Goal: Information Seeking & Learning: Learn about a topic

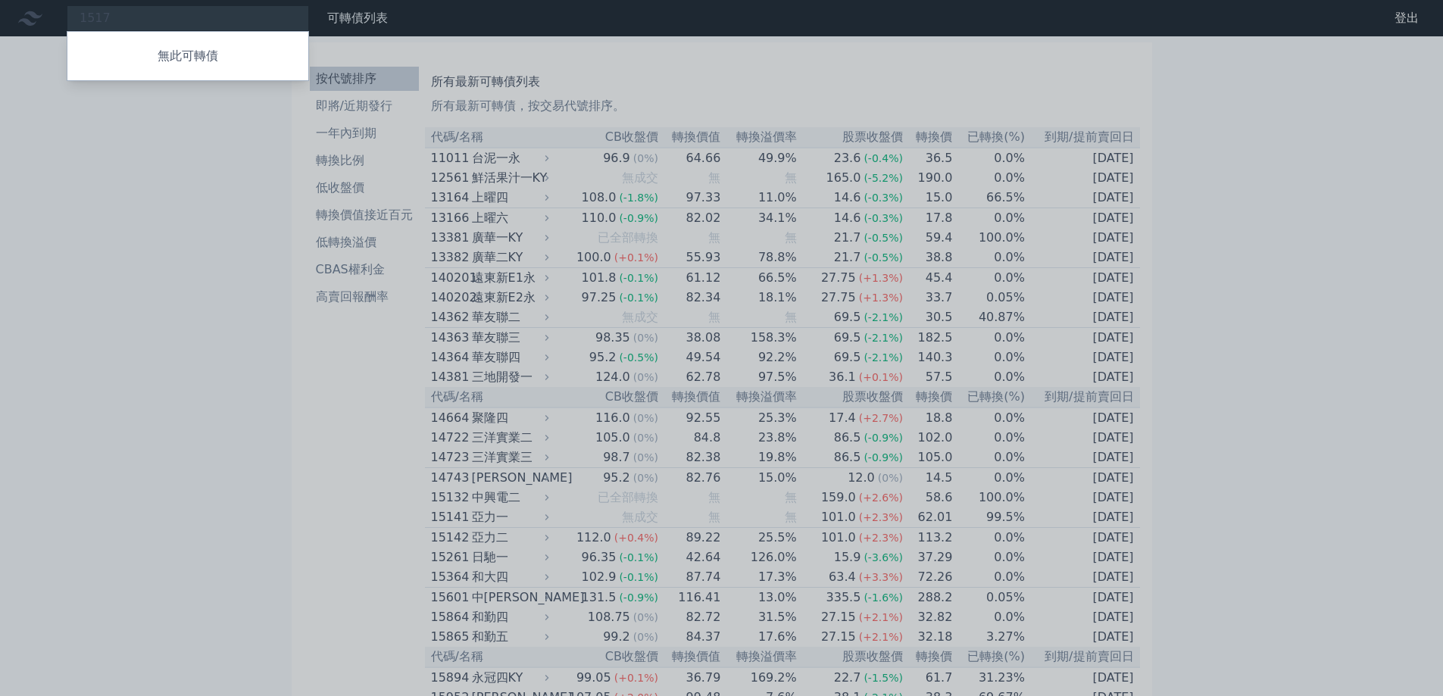
click at [108, 257] on div at bounding box center [721, 348] width 1443 height 696
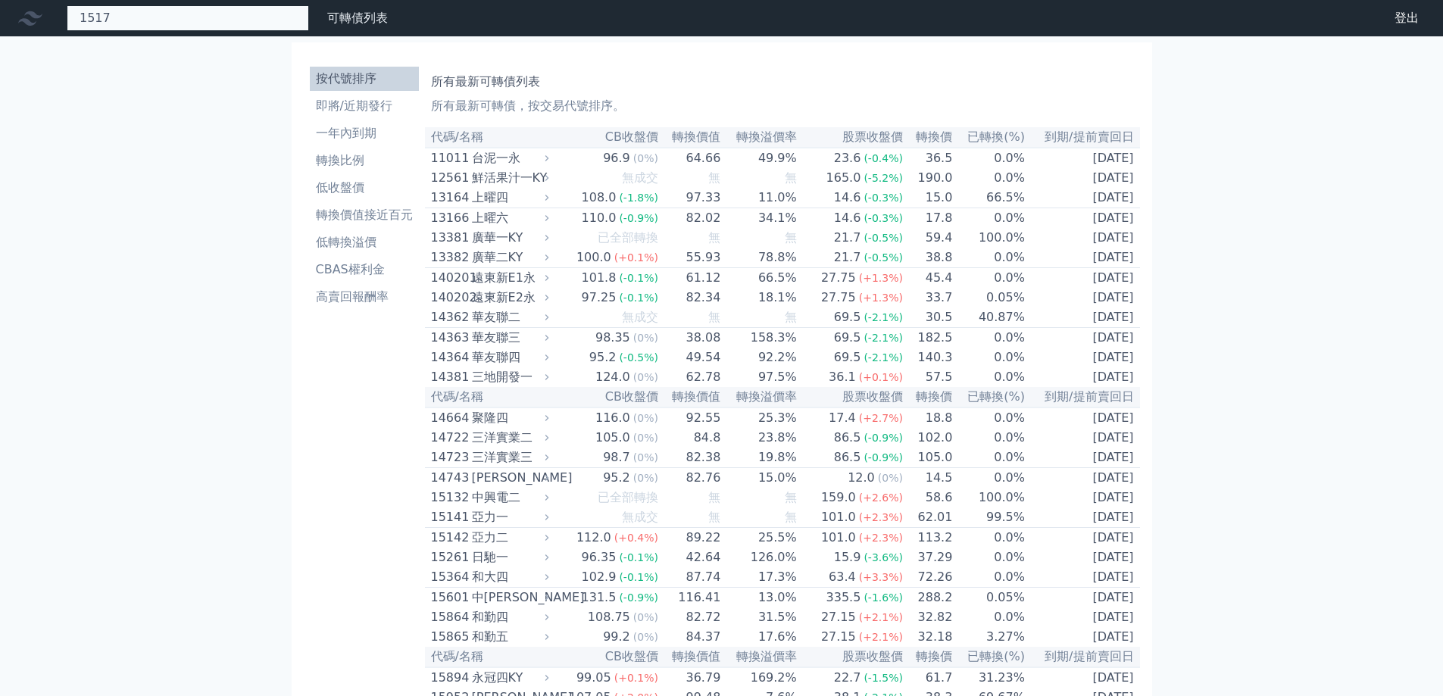
click at [262, 14] on div "1517 無此可轉債" at bounding box center [188, 18] width 242 height 26
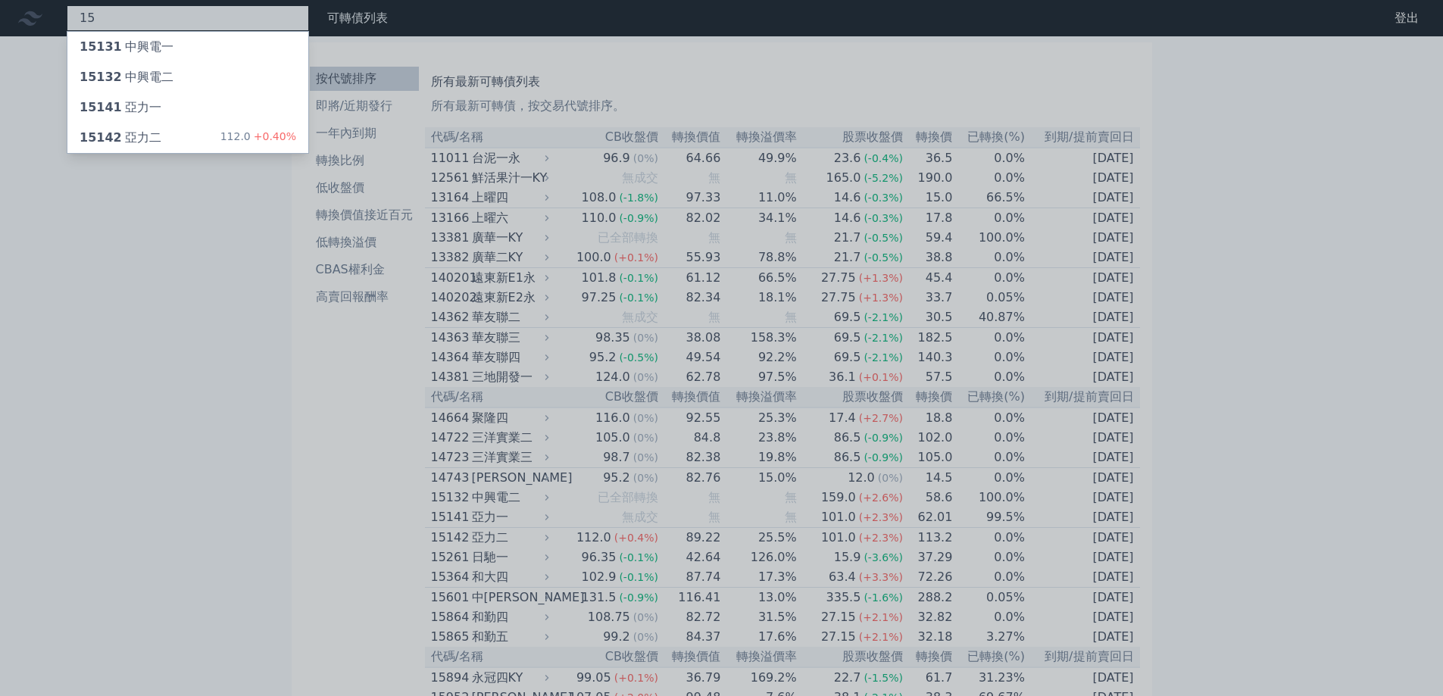
type input "1"
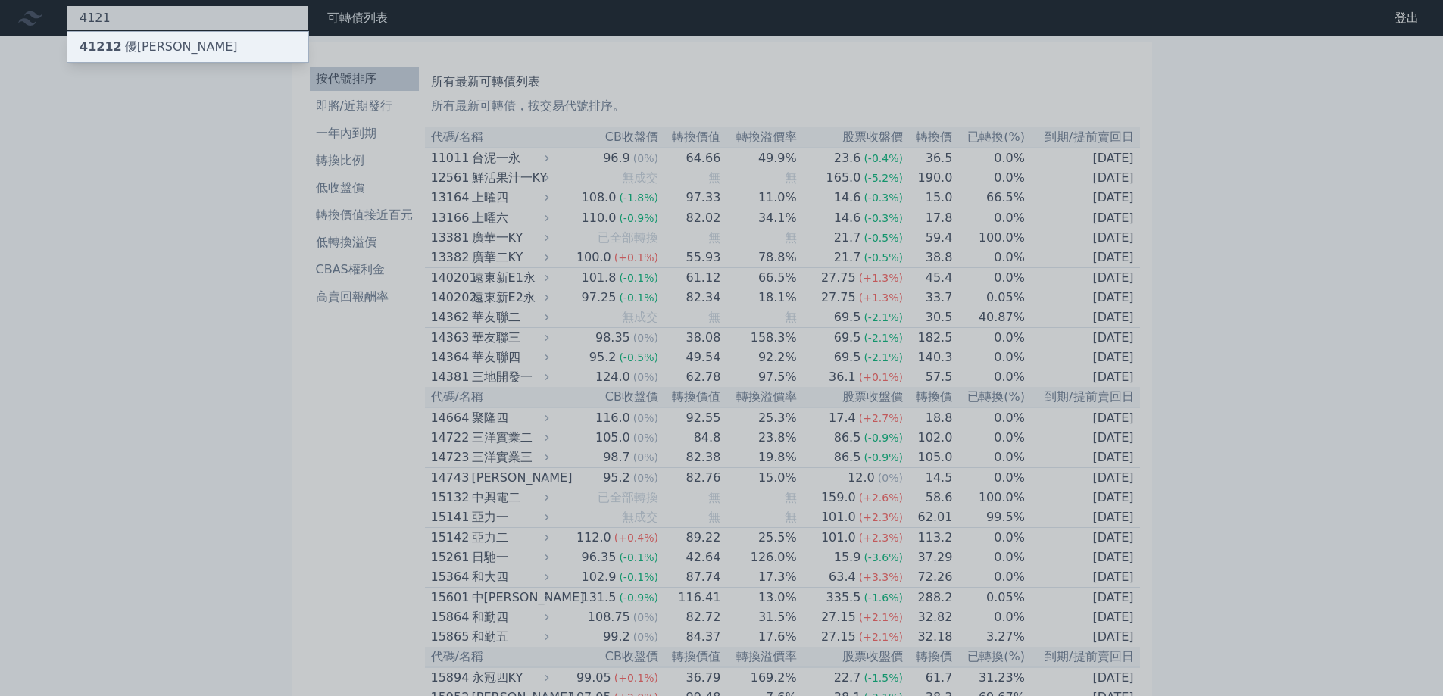
type input "4121"
click at [218, 51] on div "41212 優[PERSON_NAME]" at bounding box center [187, 47] width 241 height 30
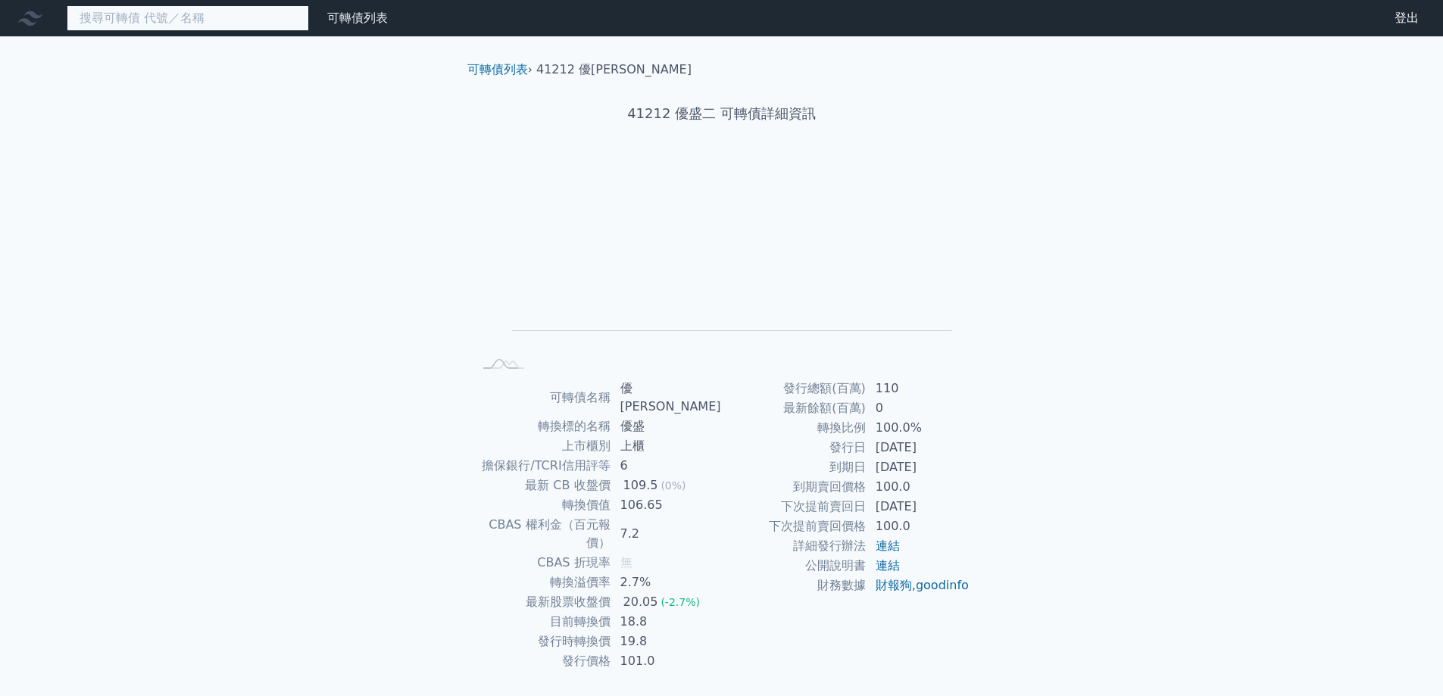
click at [285, 6] on input at bounding box center [188, 18] width 242 height 26
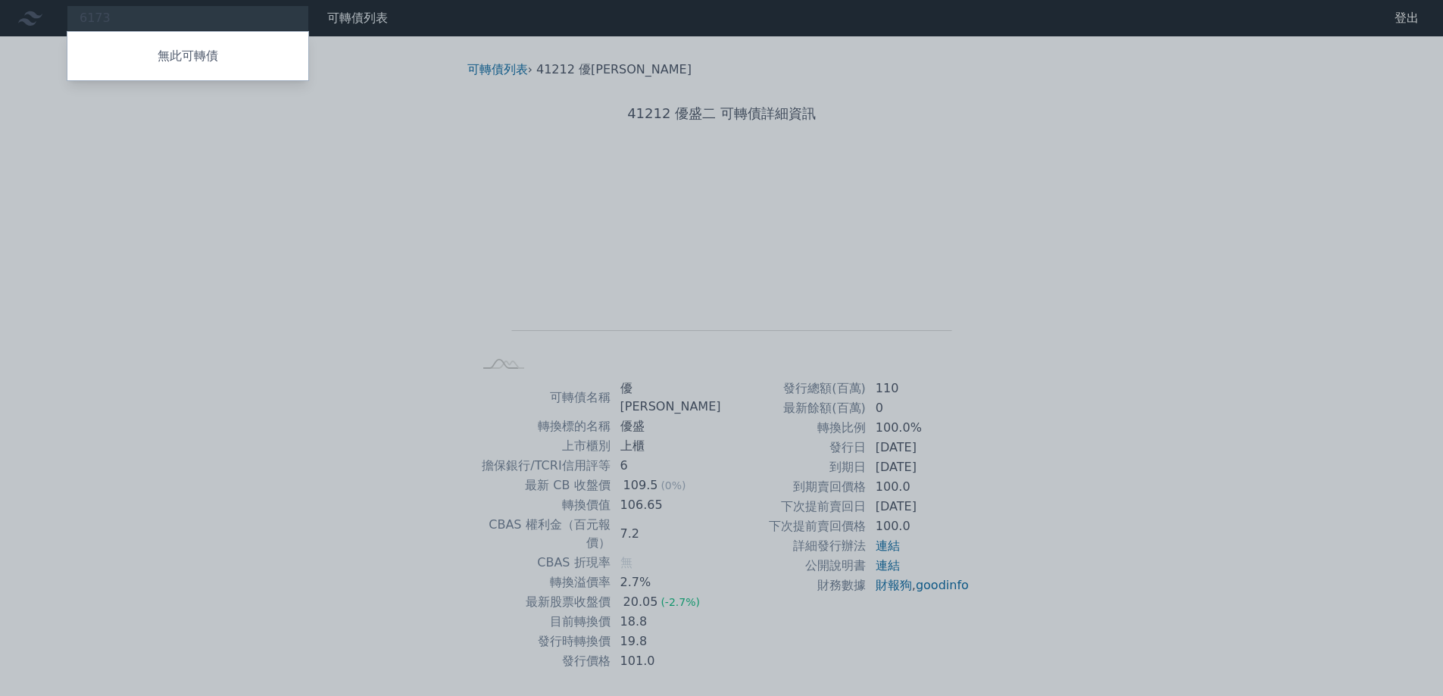
drag, startPoint x: 262, startPoint y: 182, endPoint x: 244, endPoint y: 162, distance: 26.8
click at [262, 182] on div at bounding box center [721, 348] width 1443 height 696
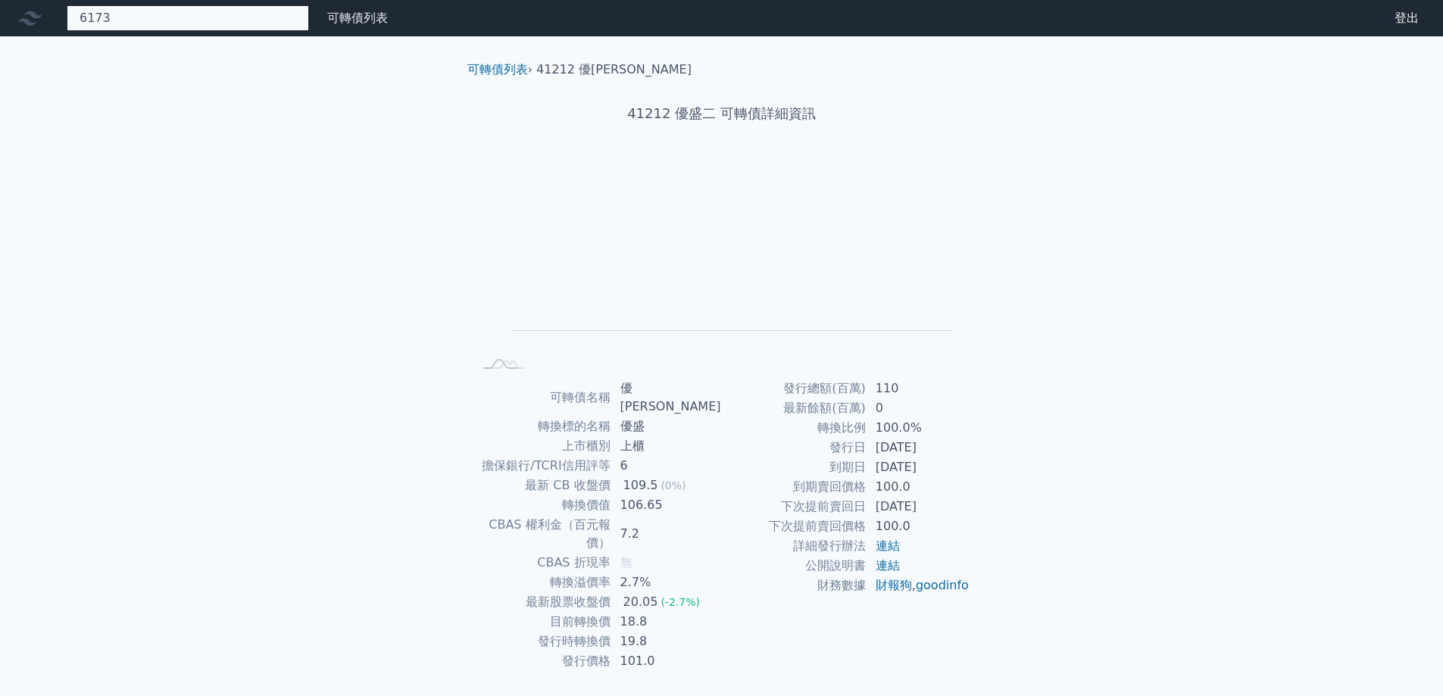
click at [207, 24] on div "6173 無此可轉債" at bounding box center [188, 18] width 242 height 26
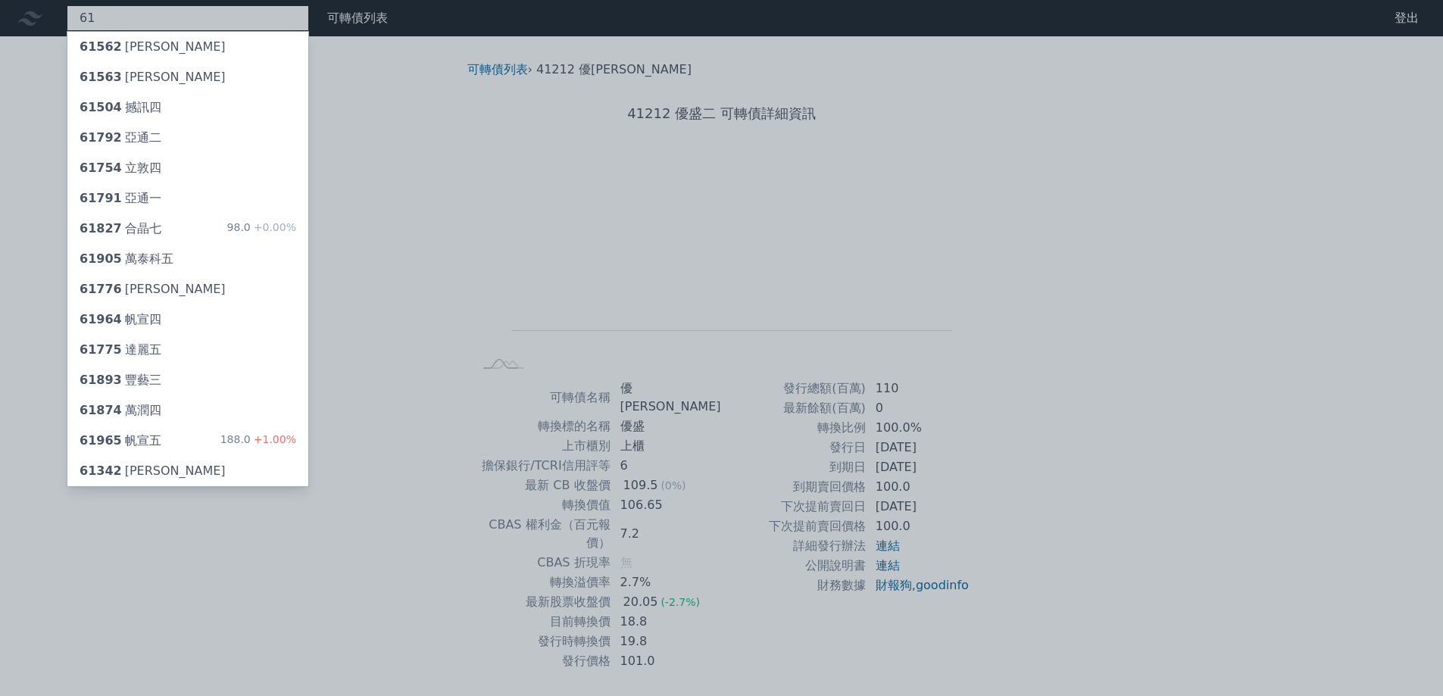
type input "6"
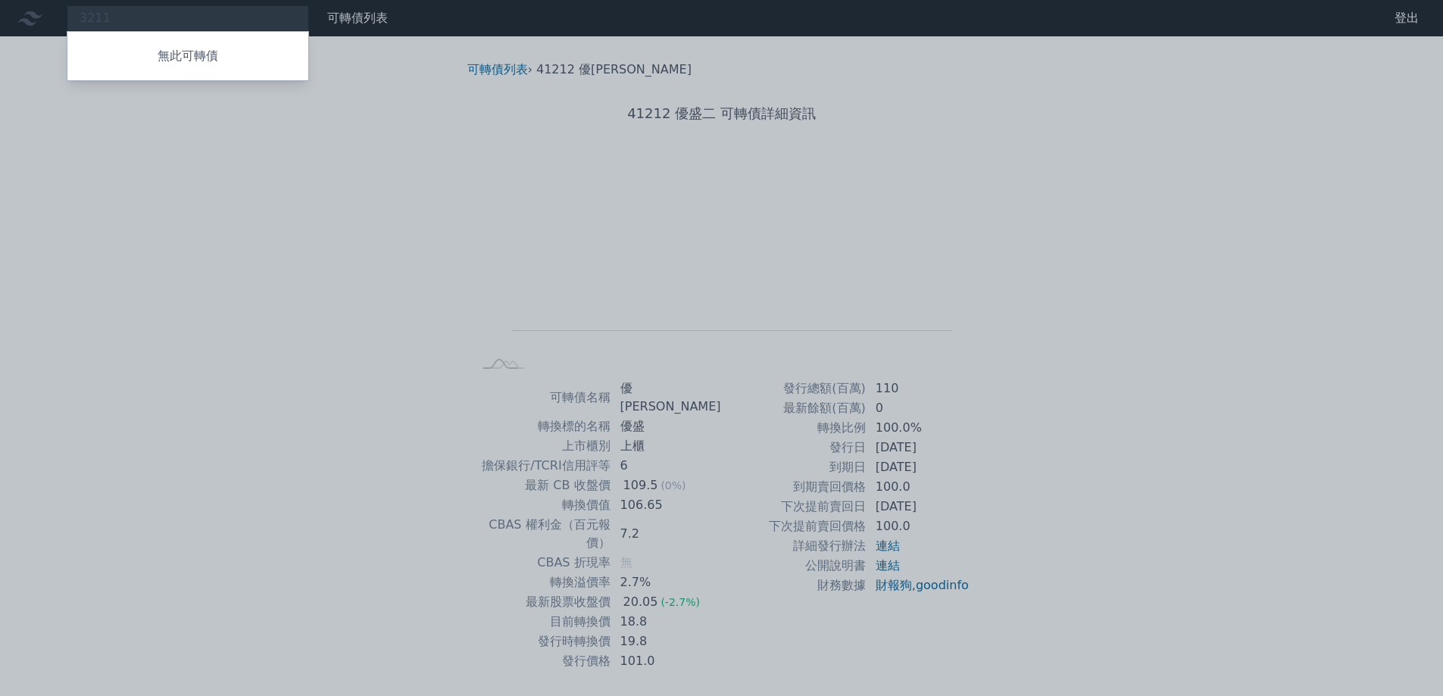
drag, startPoint x: 177, startPoint y: 12, endPoint x: 152, endPoint y: 23, distance: 27.1
click at [177, 12] on div at bounding box center [721, 348] width 1443 height 696
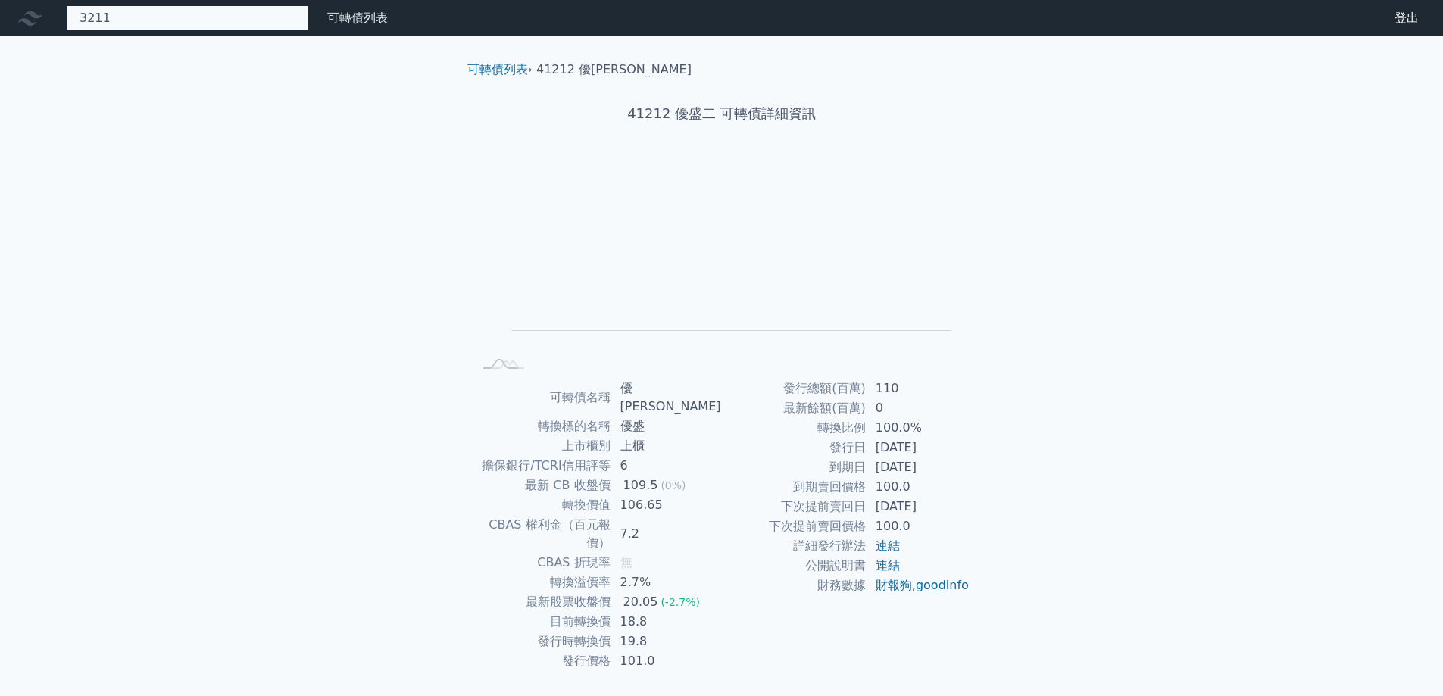
click at [151, 23] on div "3211 無此可轉債" at bounding box center [188, 18] width 242 height 26
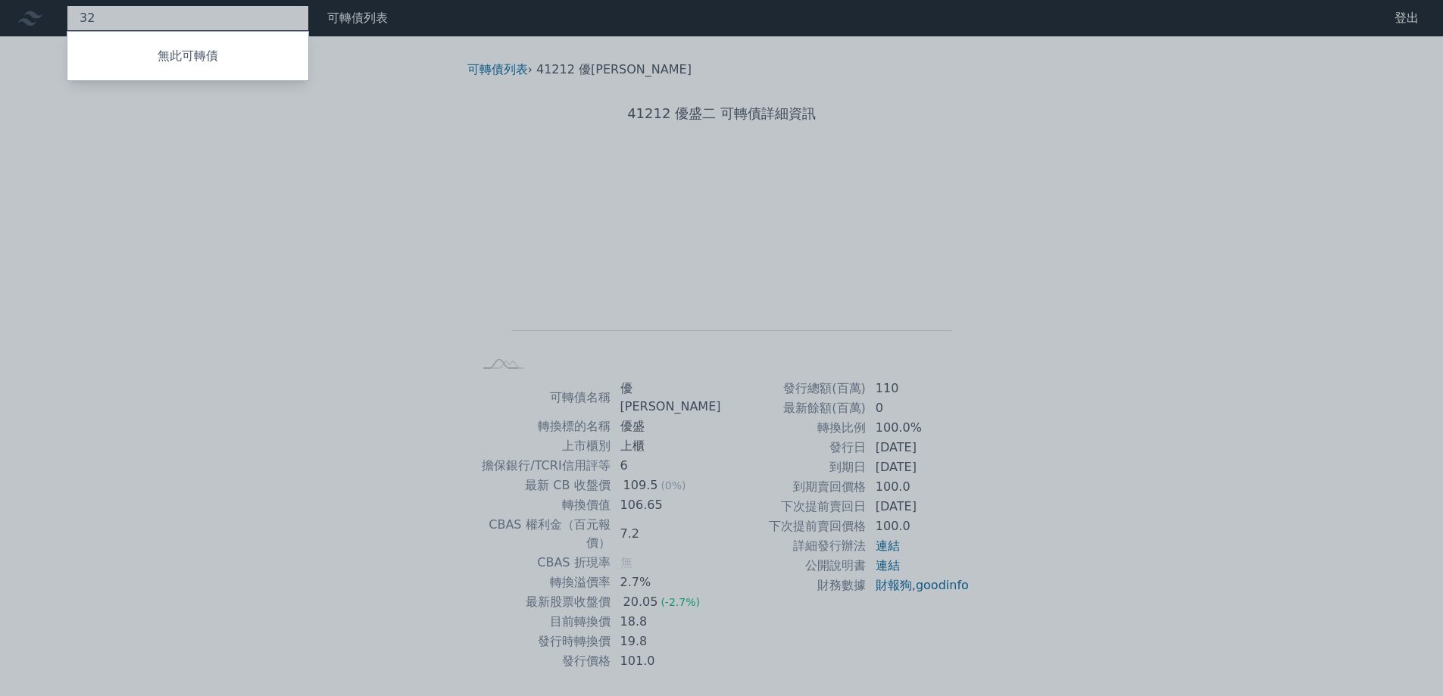
type input "3"
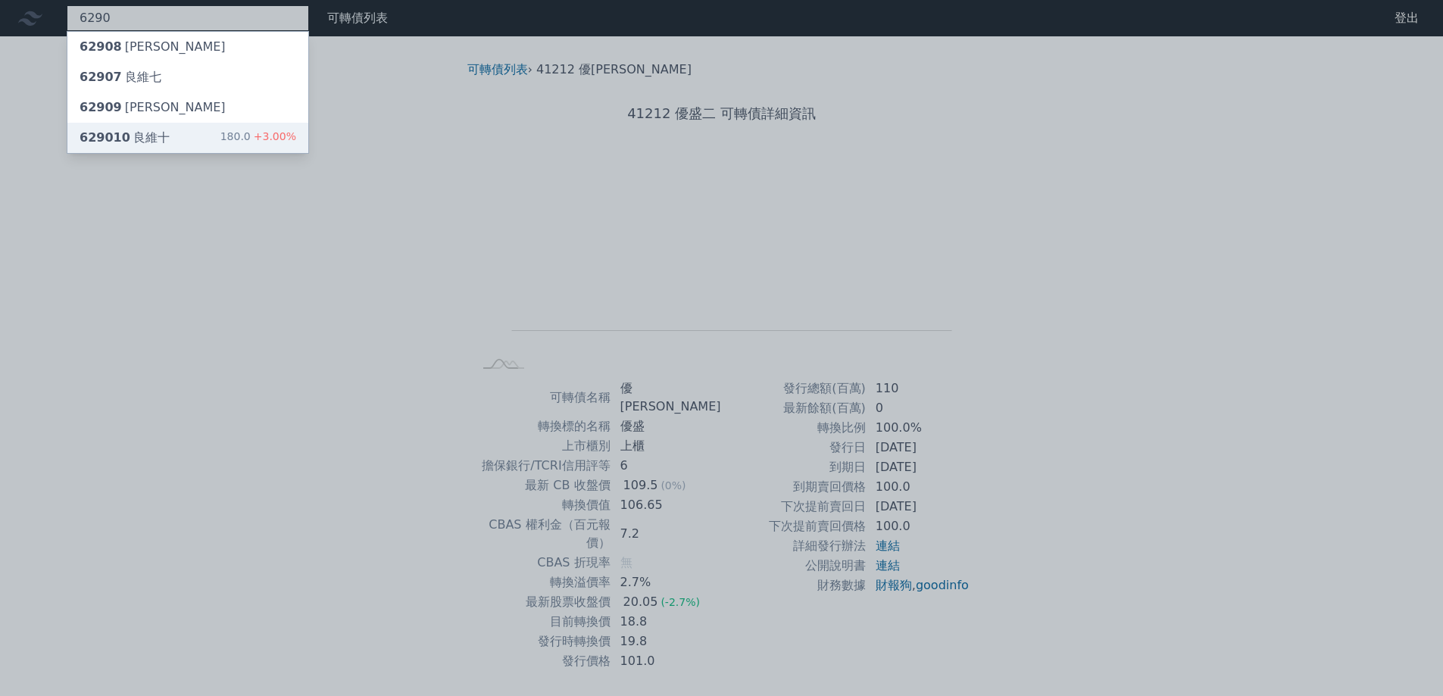
type input "6290"
click at [164, 132] on div "629010 良維十 180.0 +3.00%" at bounding box center [187, 138] width 241 height 30
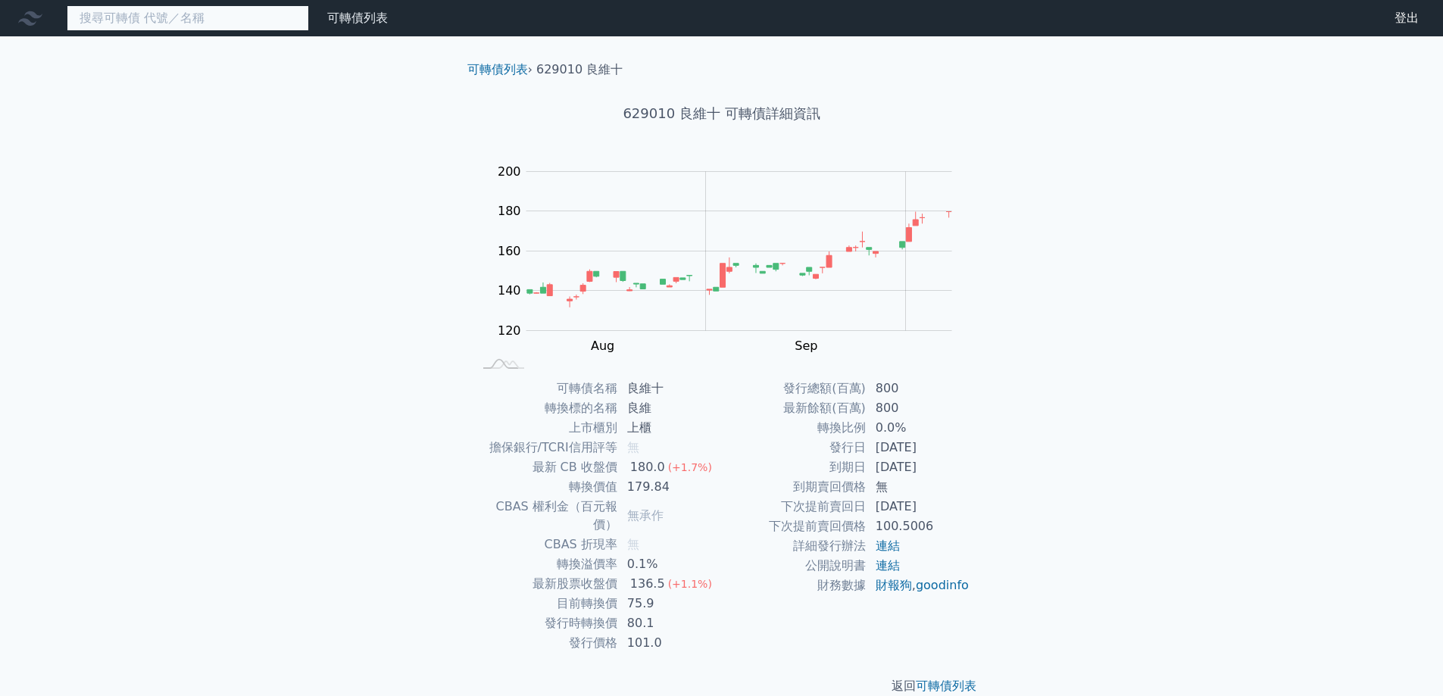
click at [188, 20] on input at bounding box center [188, 18] width 242 height 26
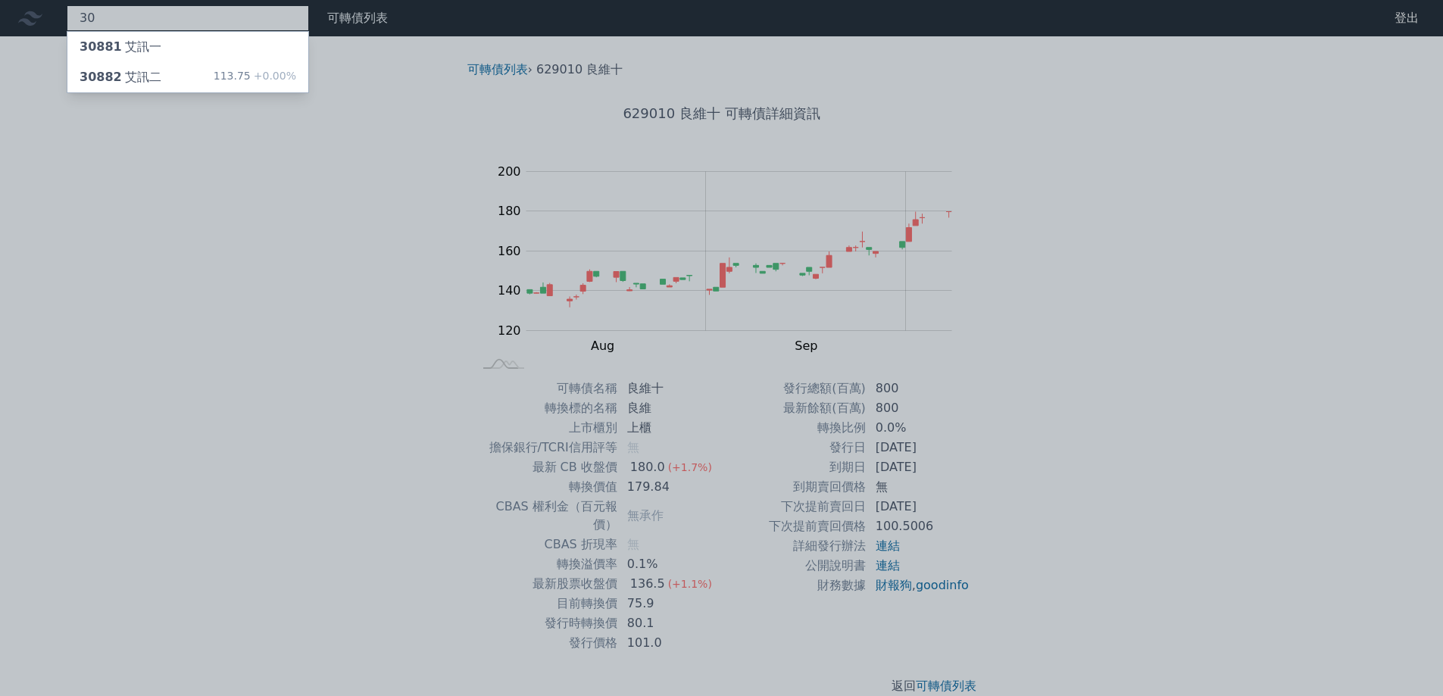
type input "3"
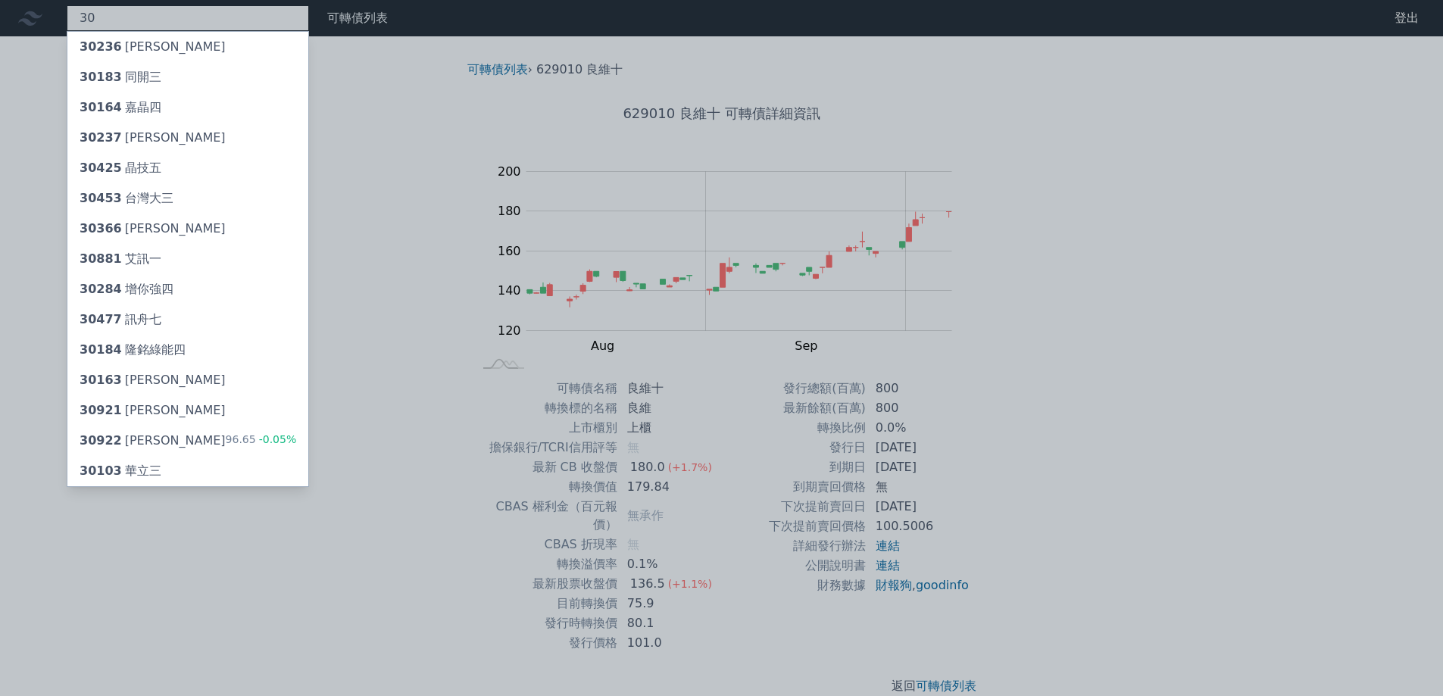
type input "3"
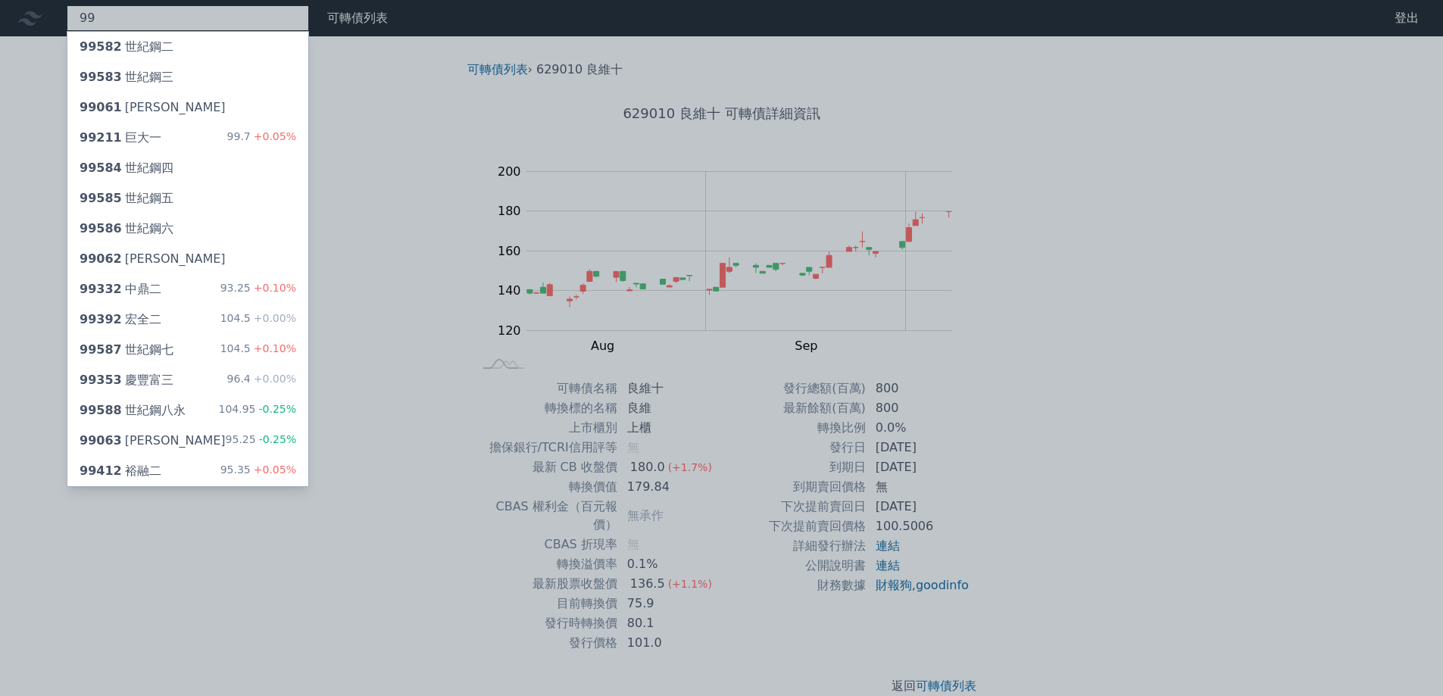
type input "9"
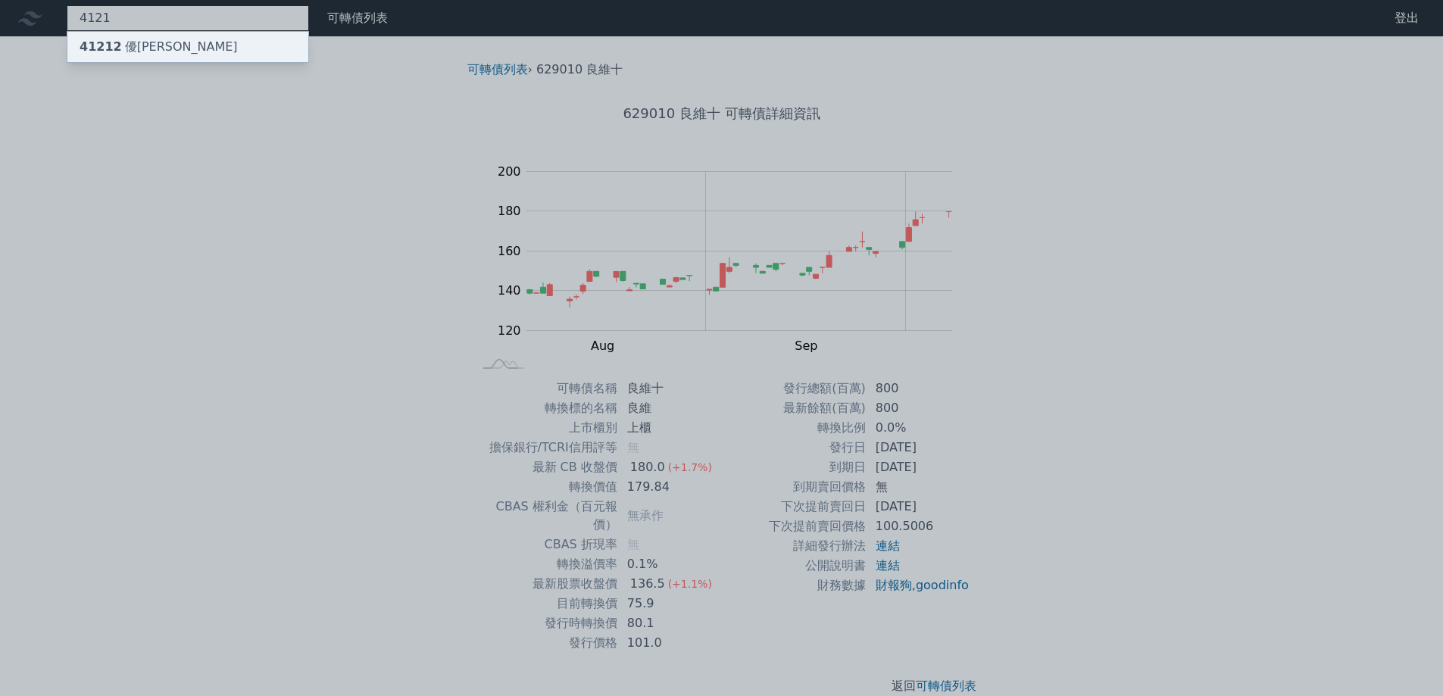
type input "4121"
click at [179, 42] on div "41212 優[PERSON_NAME]" at bounding box center [187, 47] width 241 height 30
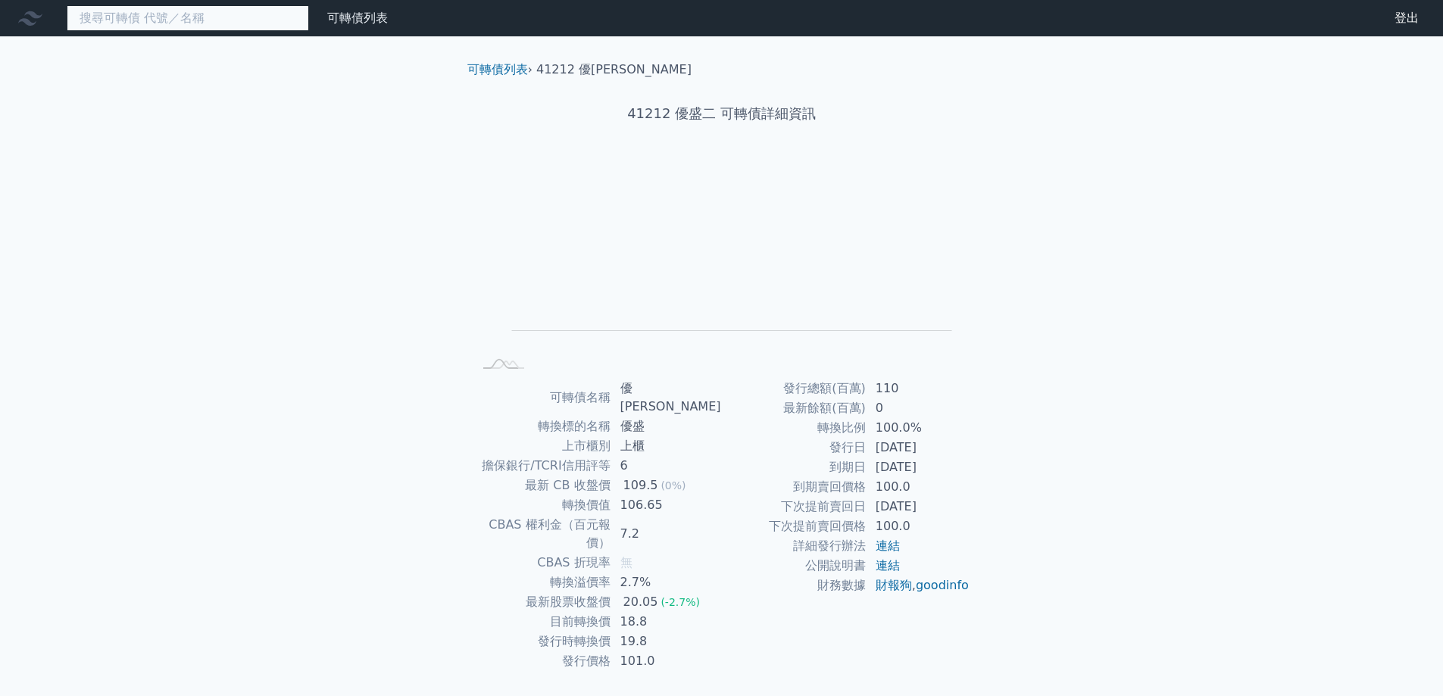
click at [188, 14] on input at bounding box center [188, 18] width 242 height 26
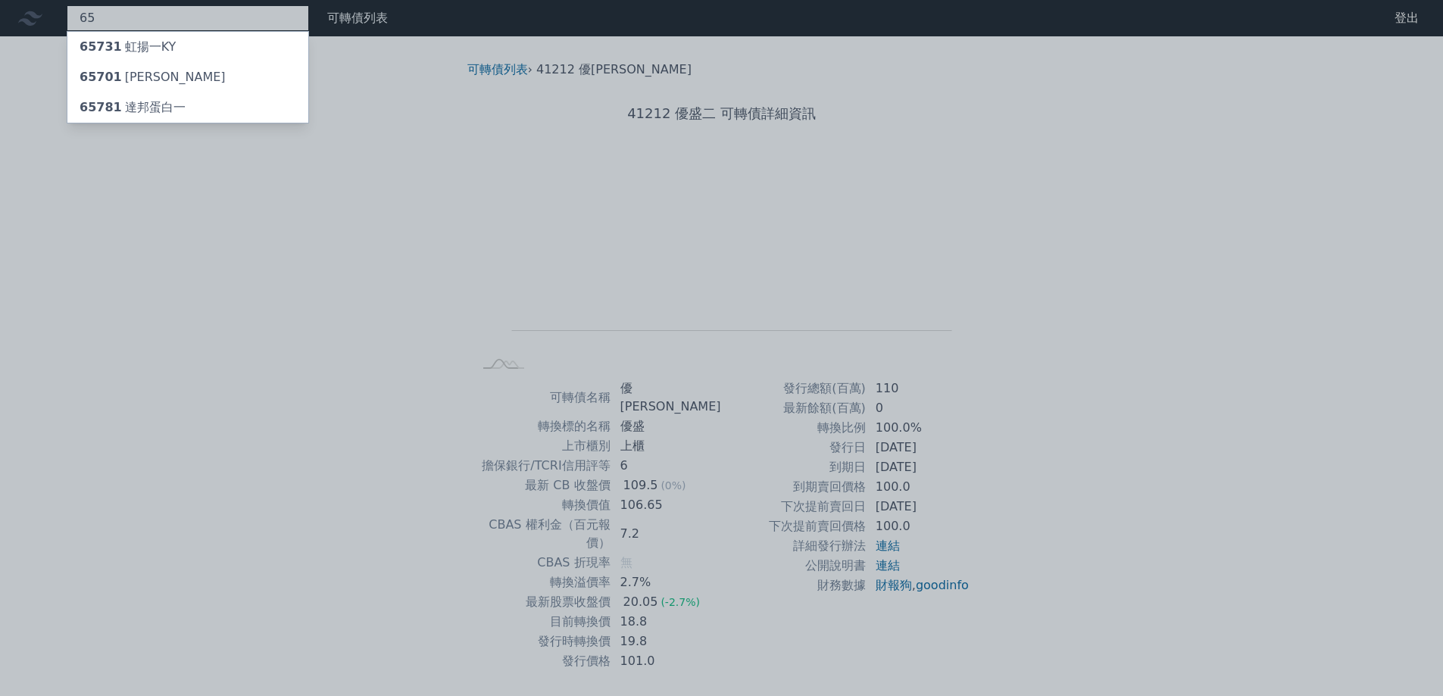
type input "6"
type input "2"
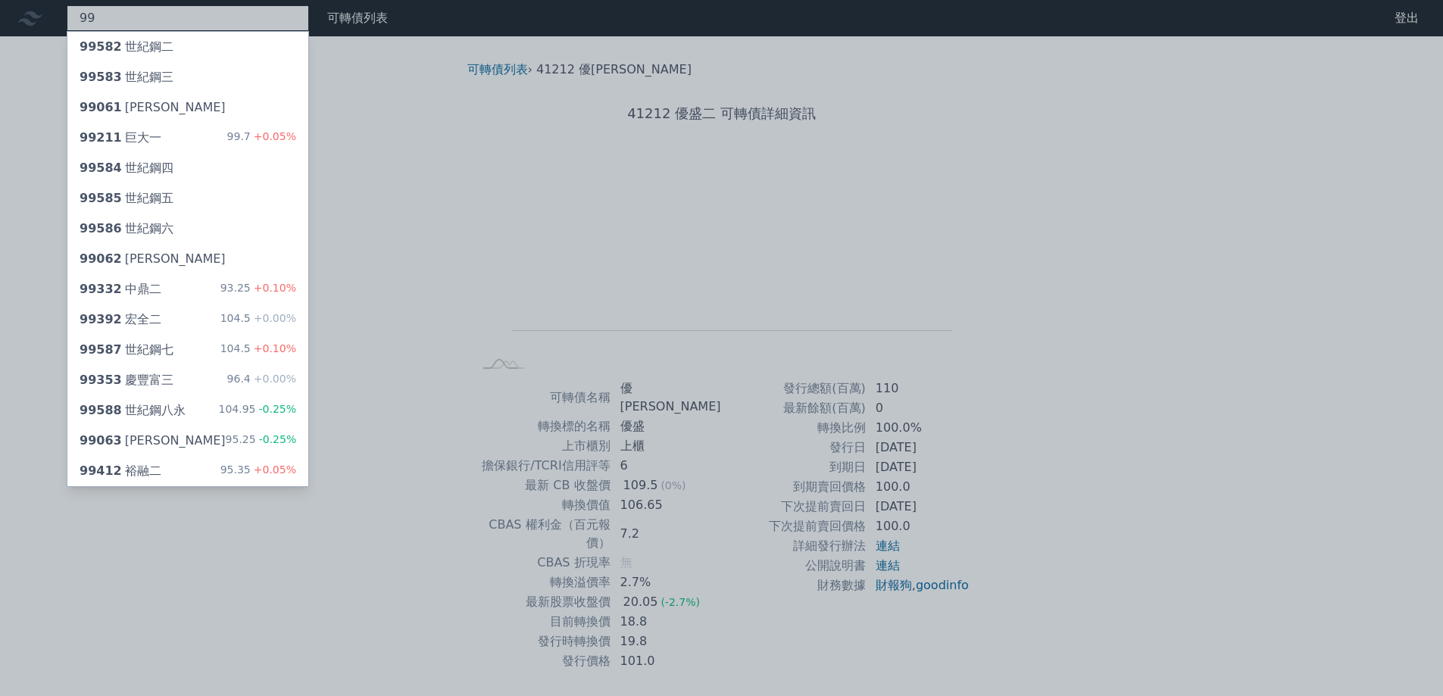
type input "9"
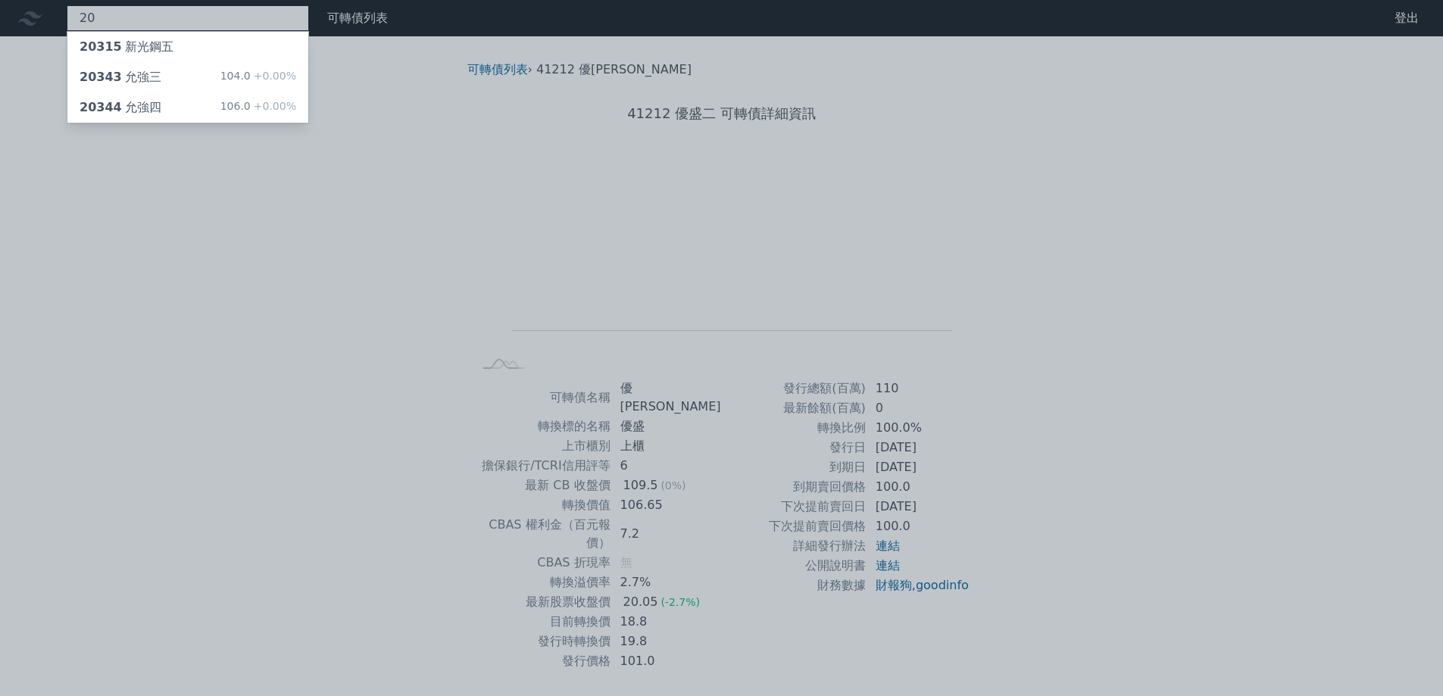
type input "2"
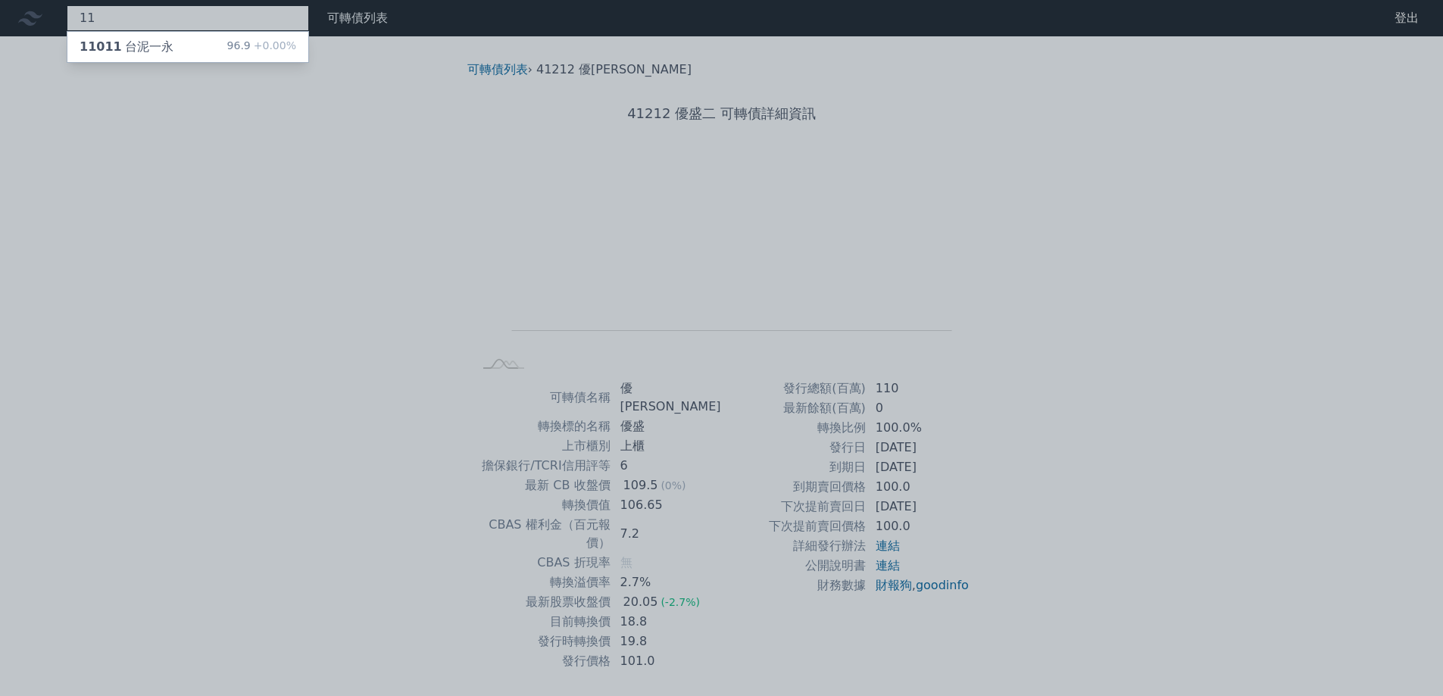
type input "1"
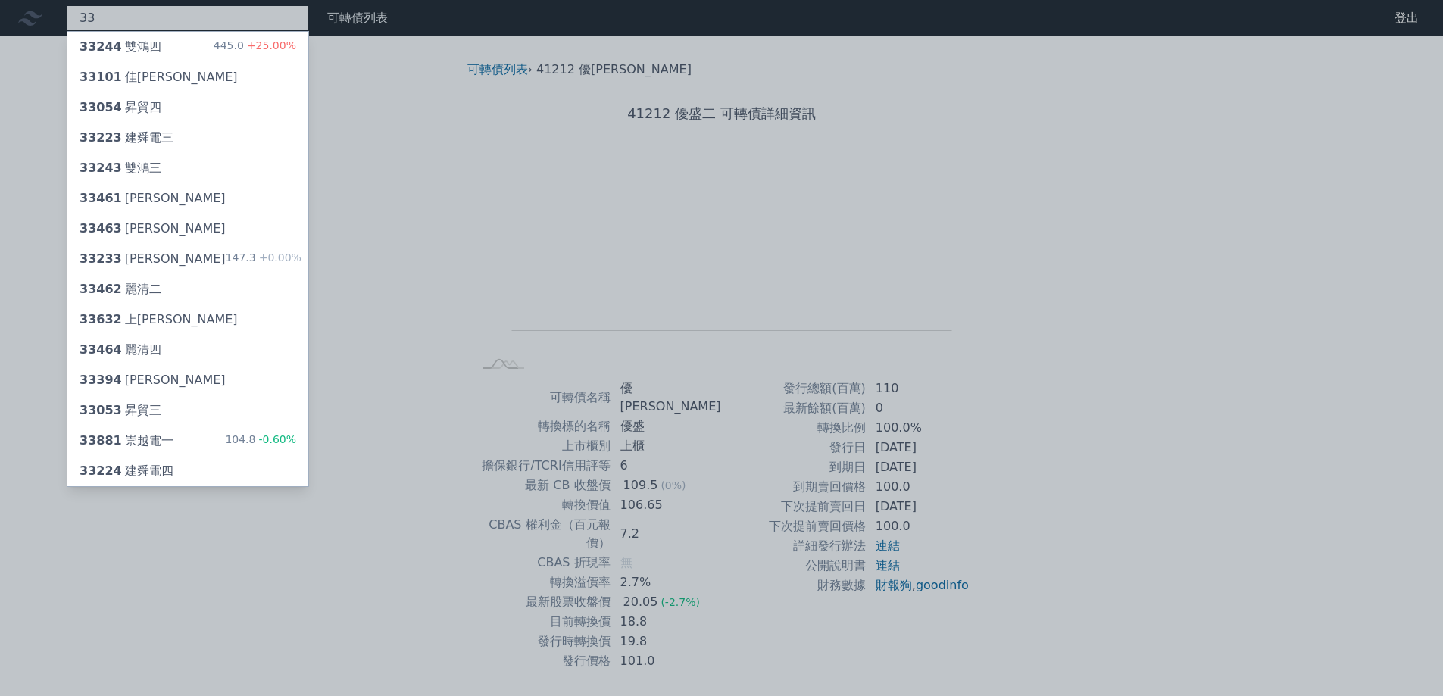
type input "3"
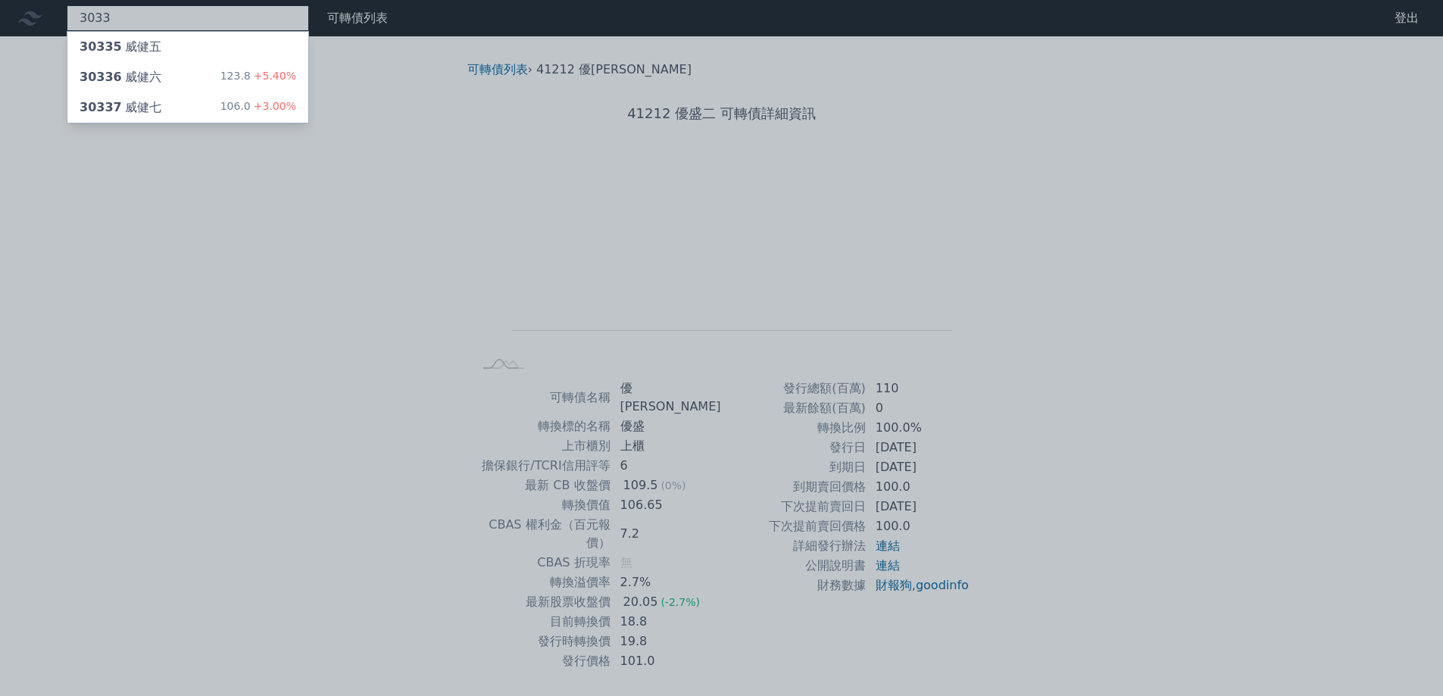
type input "3033"
click at [188, 14] on div at bounding box center [721, 348] width 1443 height 696
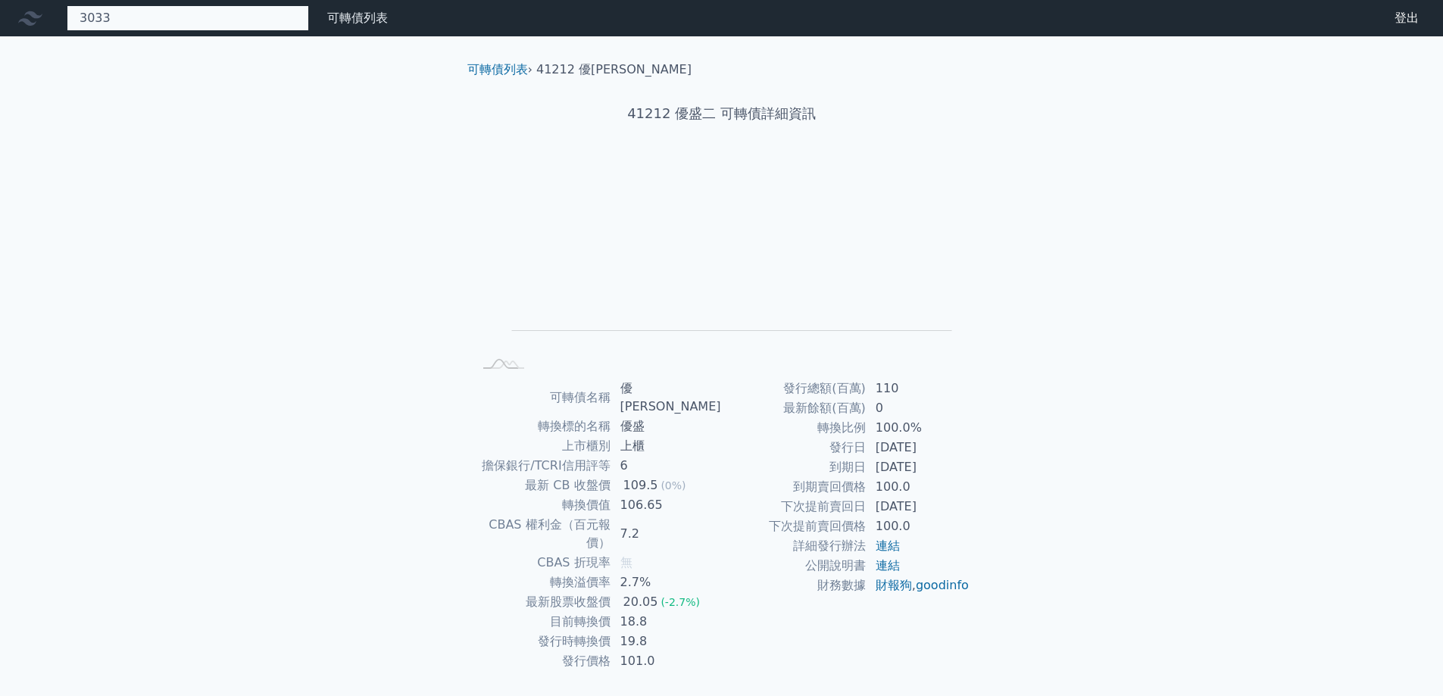
click at [188, 14] on div "3033 30335 威健五 30336 威健六 123.8 +5.40% 30337 威健七 106.0 +3.00%" at bounding box center [188, 18] width 242 height 26
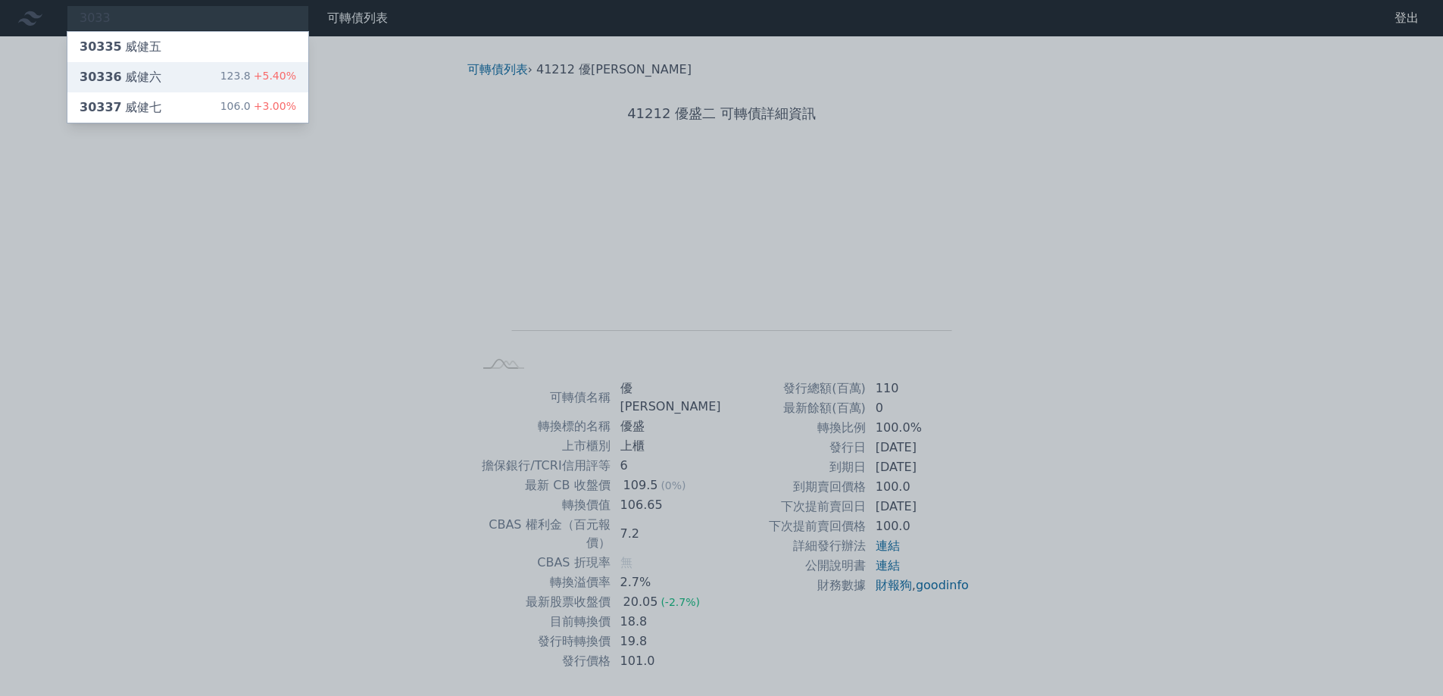
click at [165, 76] on div "30336 威健六 123.8 +5.40%" at bounding box center [187, 77] width 241 height 30
click at [151, 104] on div "30337 威健七" at bounding box center [121, 107] width 82 height 18
